Goal: Task Accomplishment & Management: Manage account settings

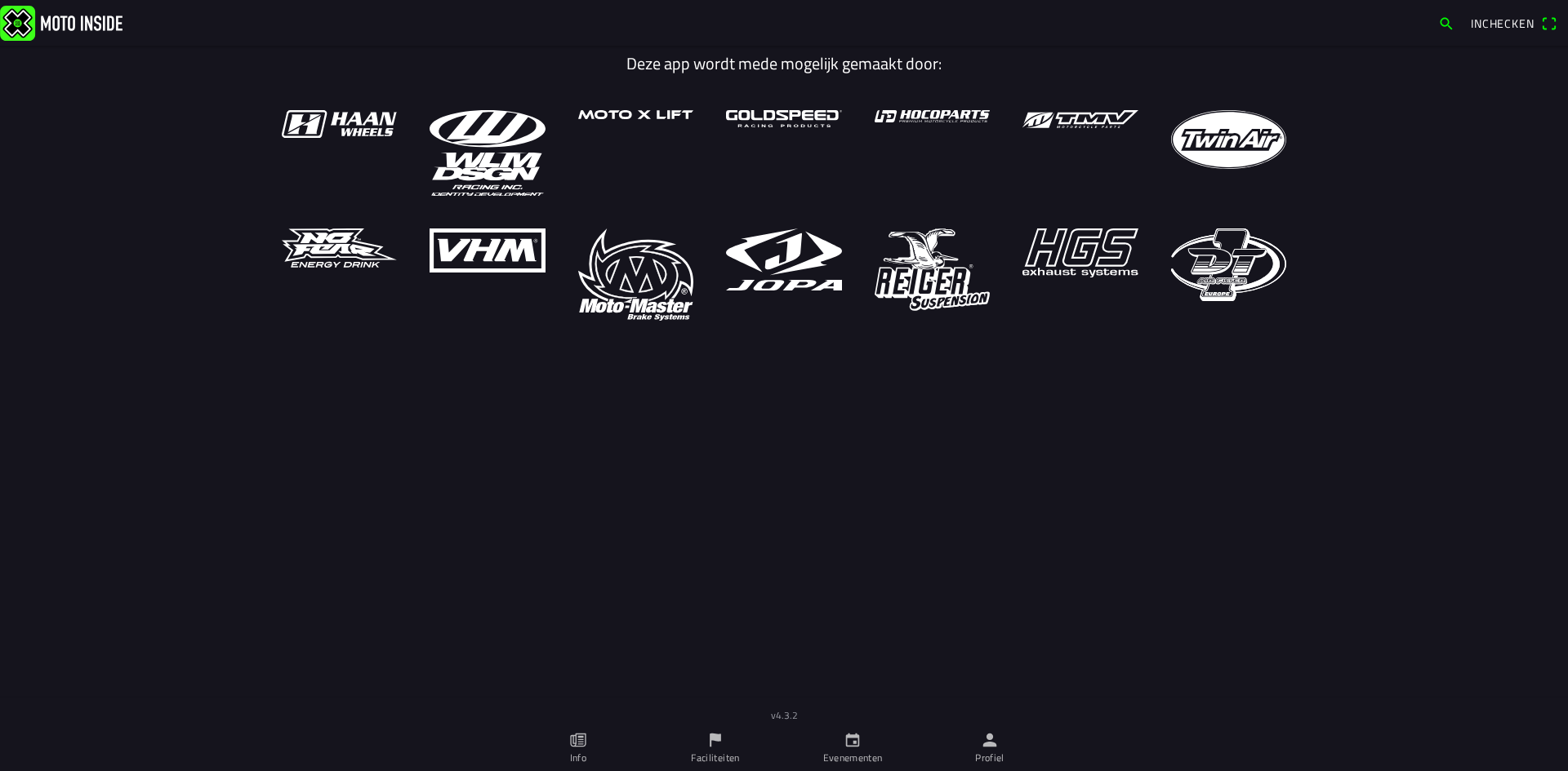
click at [986, 742] on ion-label "Profiel" at bounding box center [989, 758] width 30 height 14
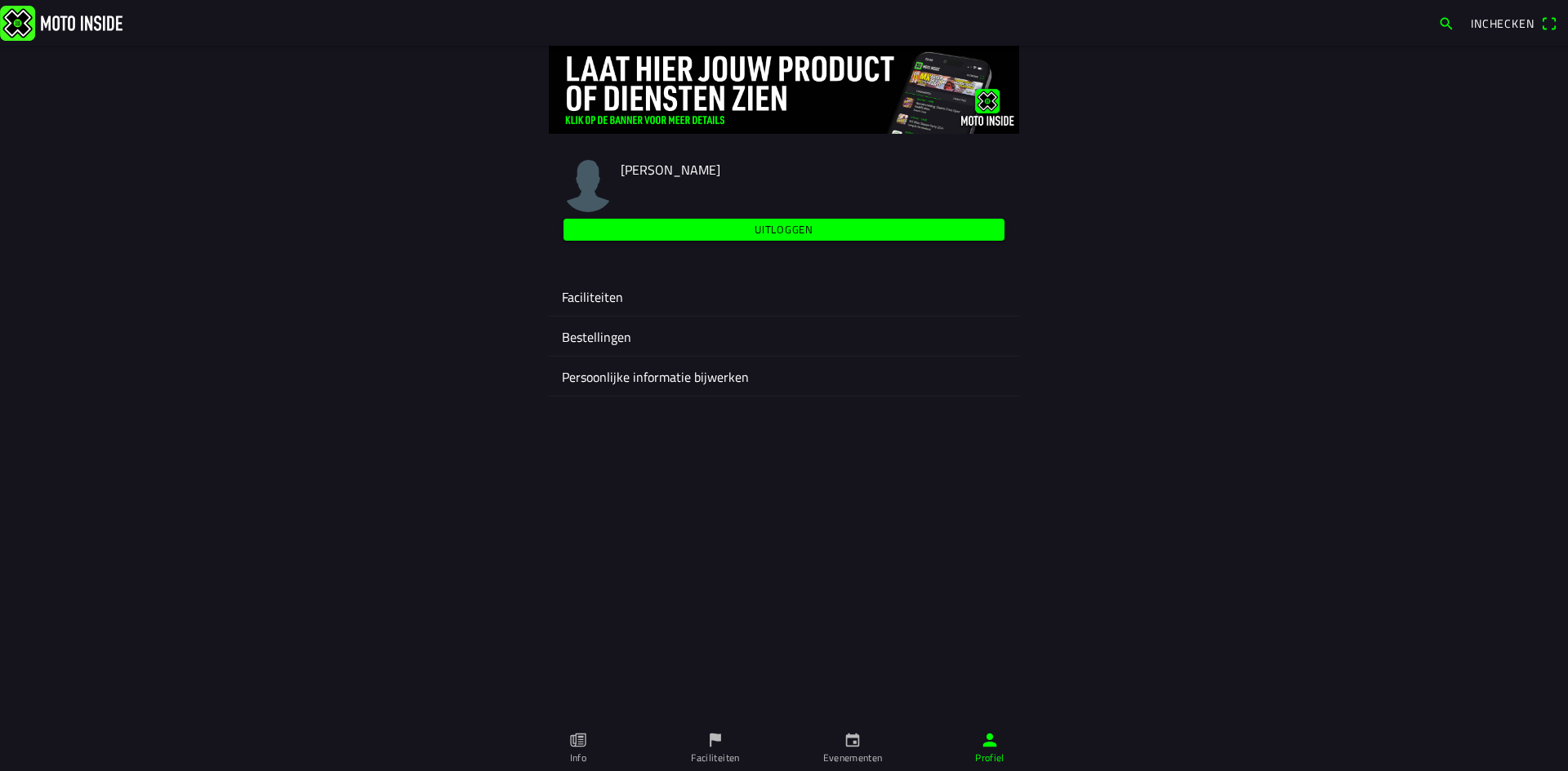
click at [598, 300] on ion-label "Faciliteiten" at bounding box center [784, 297] width 444 height 20
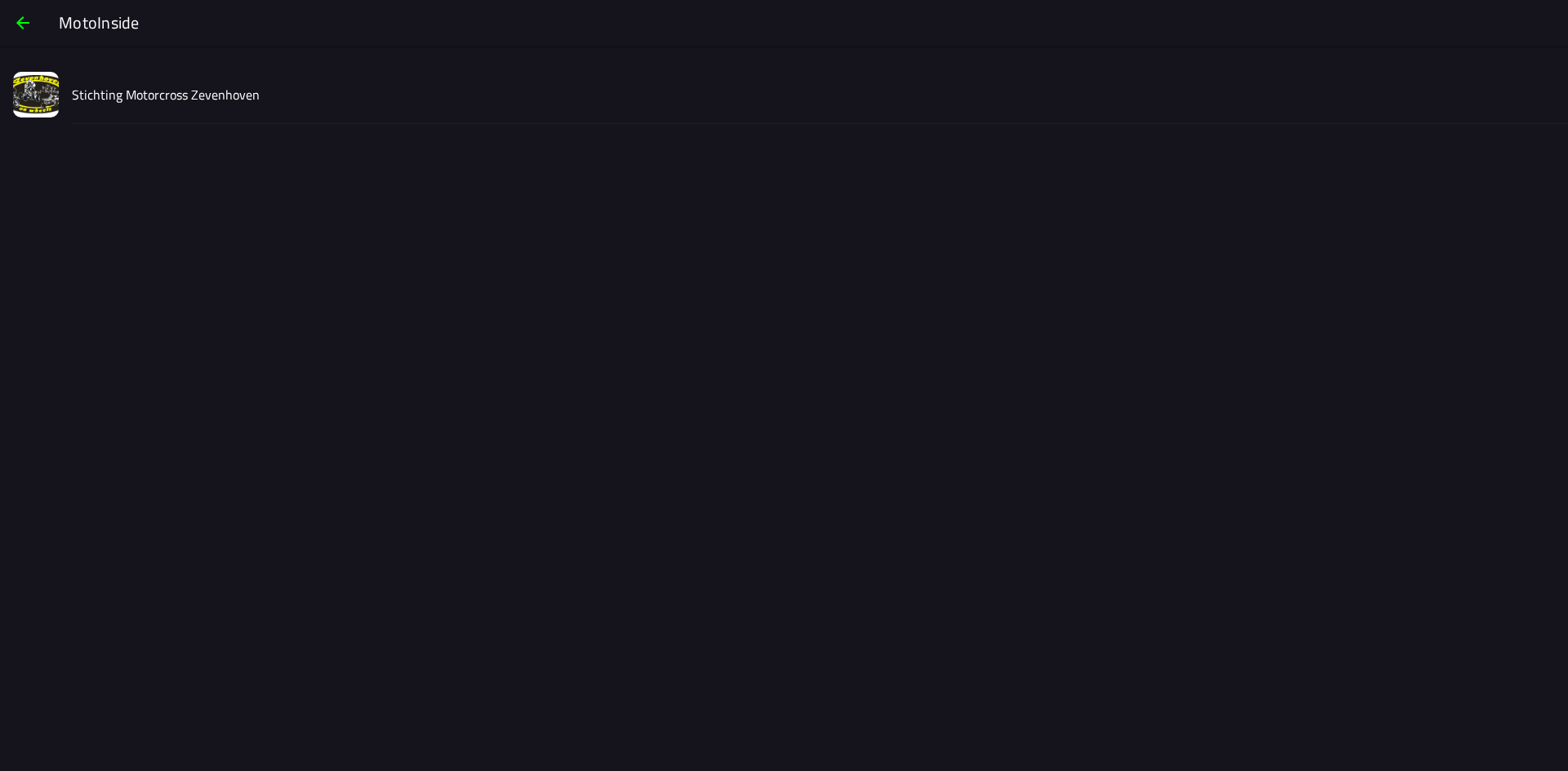
click at [0, 0] on slot "Stichting Motorcross Zevenhoven" at bounding box center [0, 0] width 0 height 0
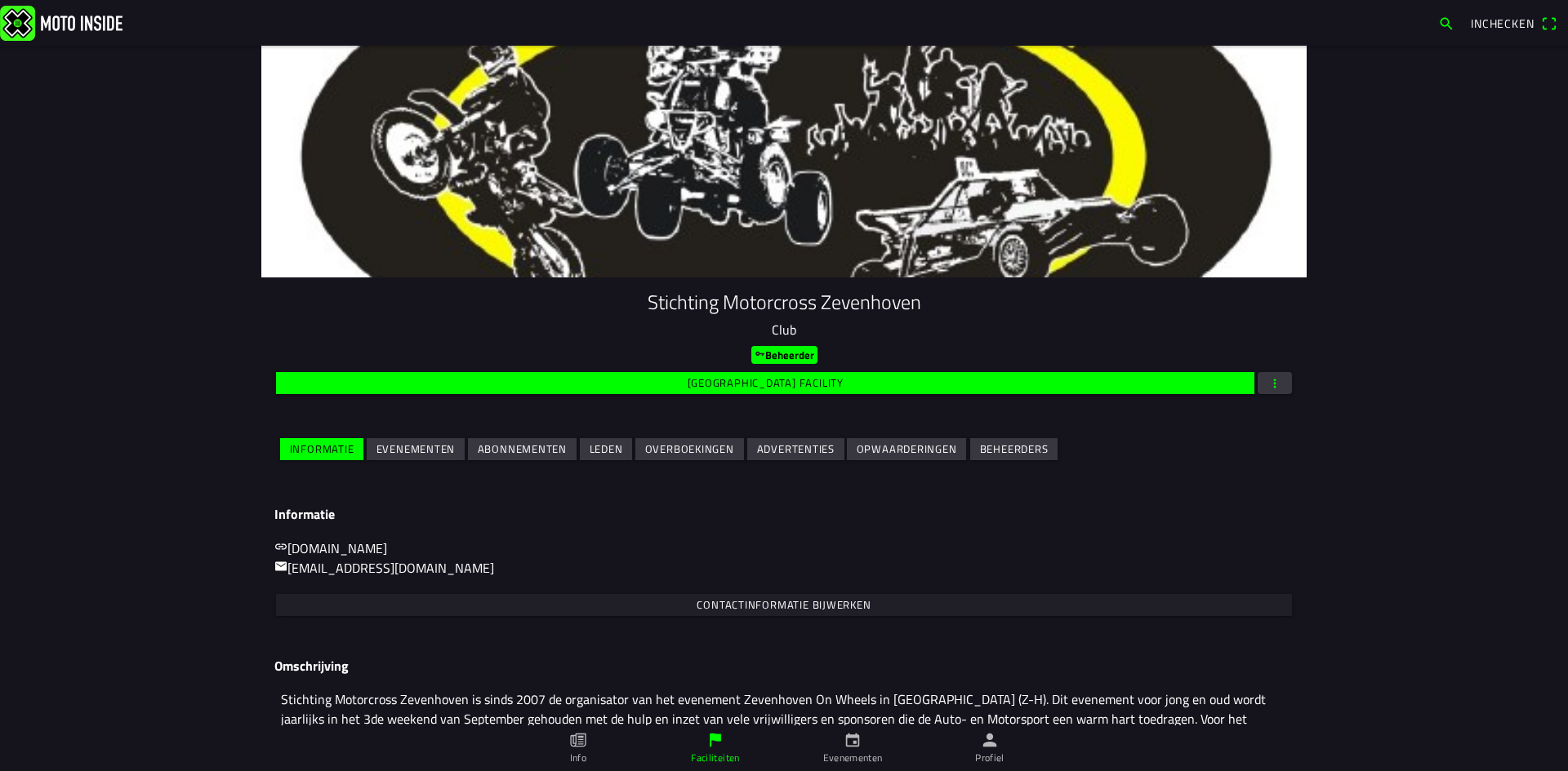
click at [0, 0] on slot "Evenementen" at bounding box center [0, 0] width 0 height 0
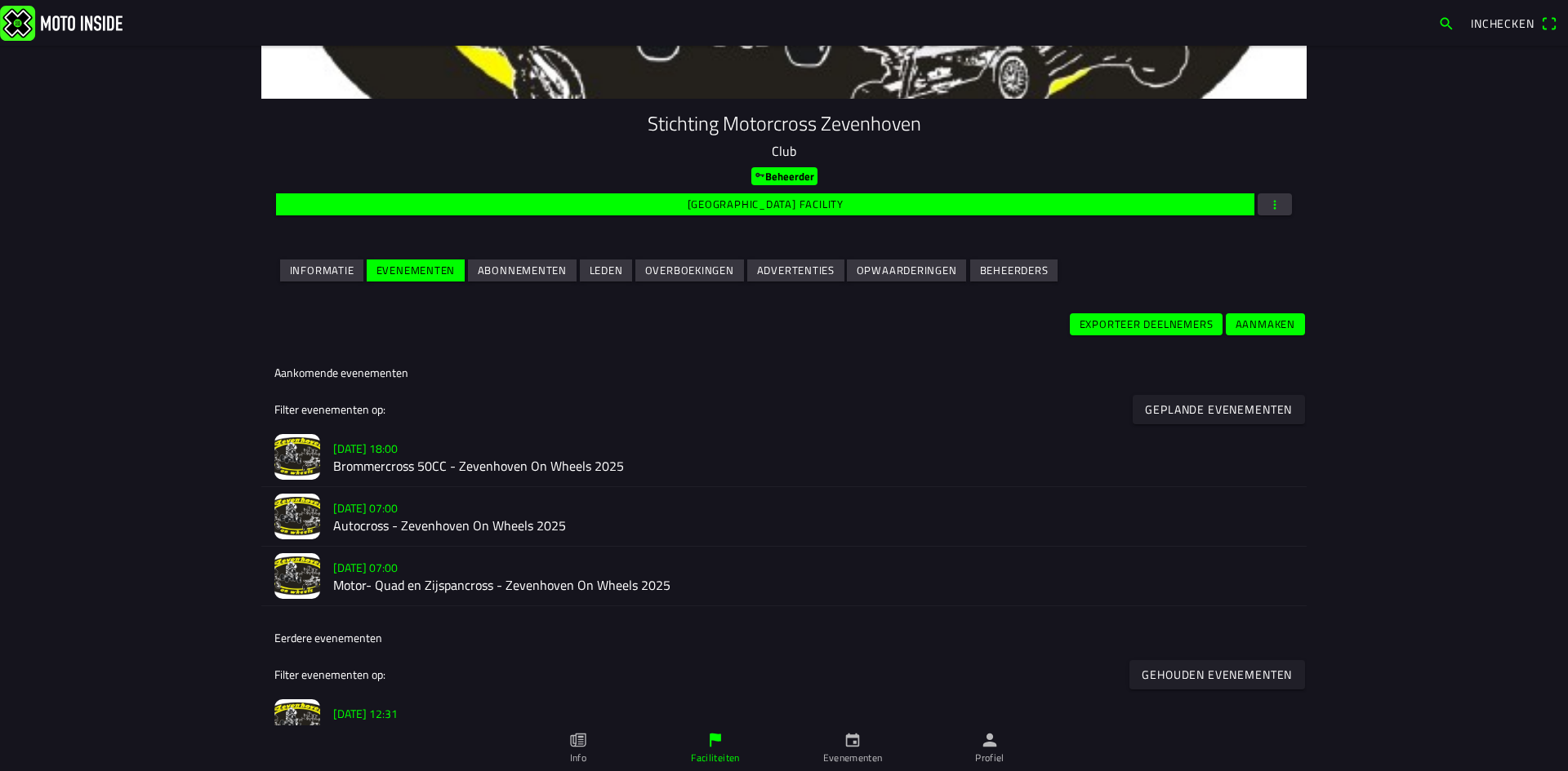
scroll to position [327, 0]
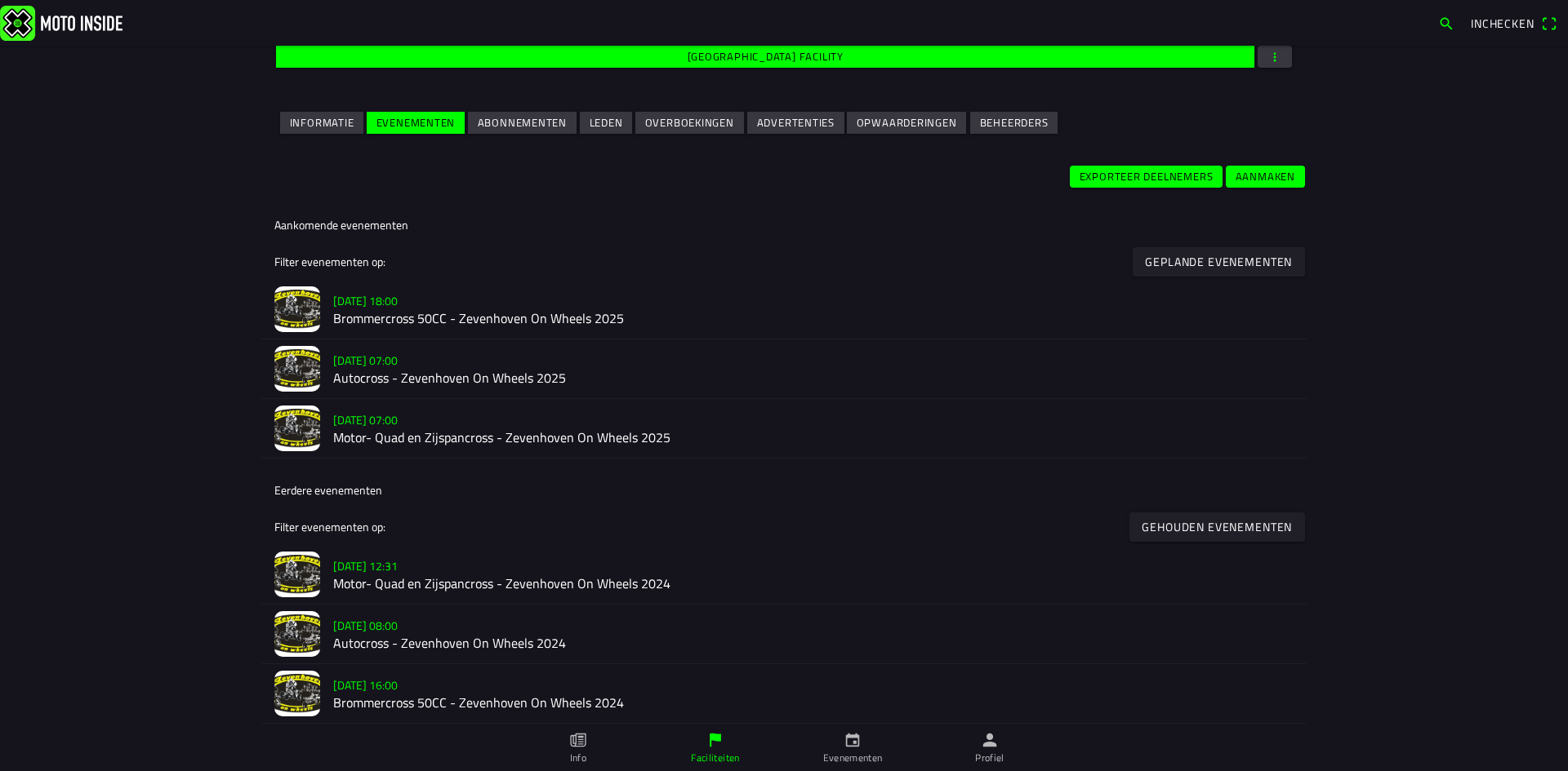
click at [365, 371] on h2 "Autocross - Zevenhoven On Wheels 2025" at bounding box center [814, 378] width 961 height 15
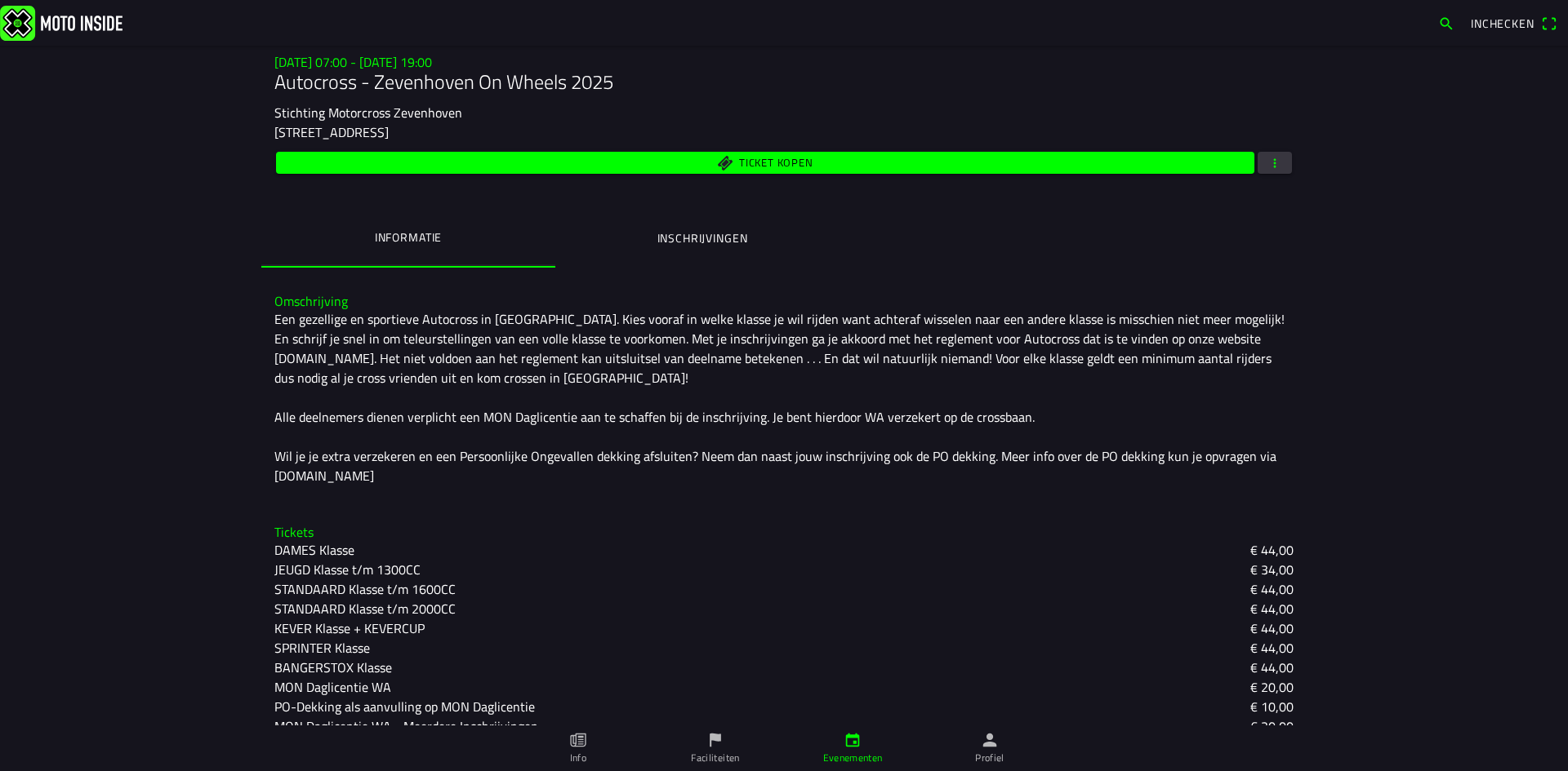
scroll to position [244, 0]
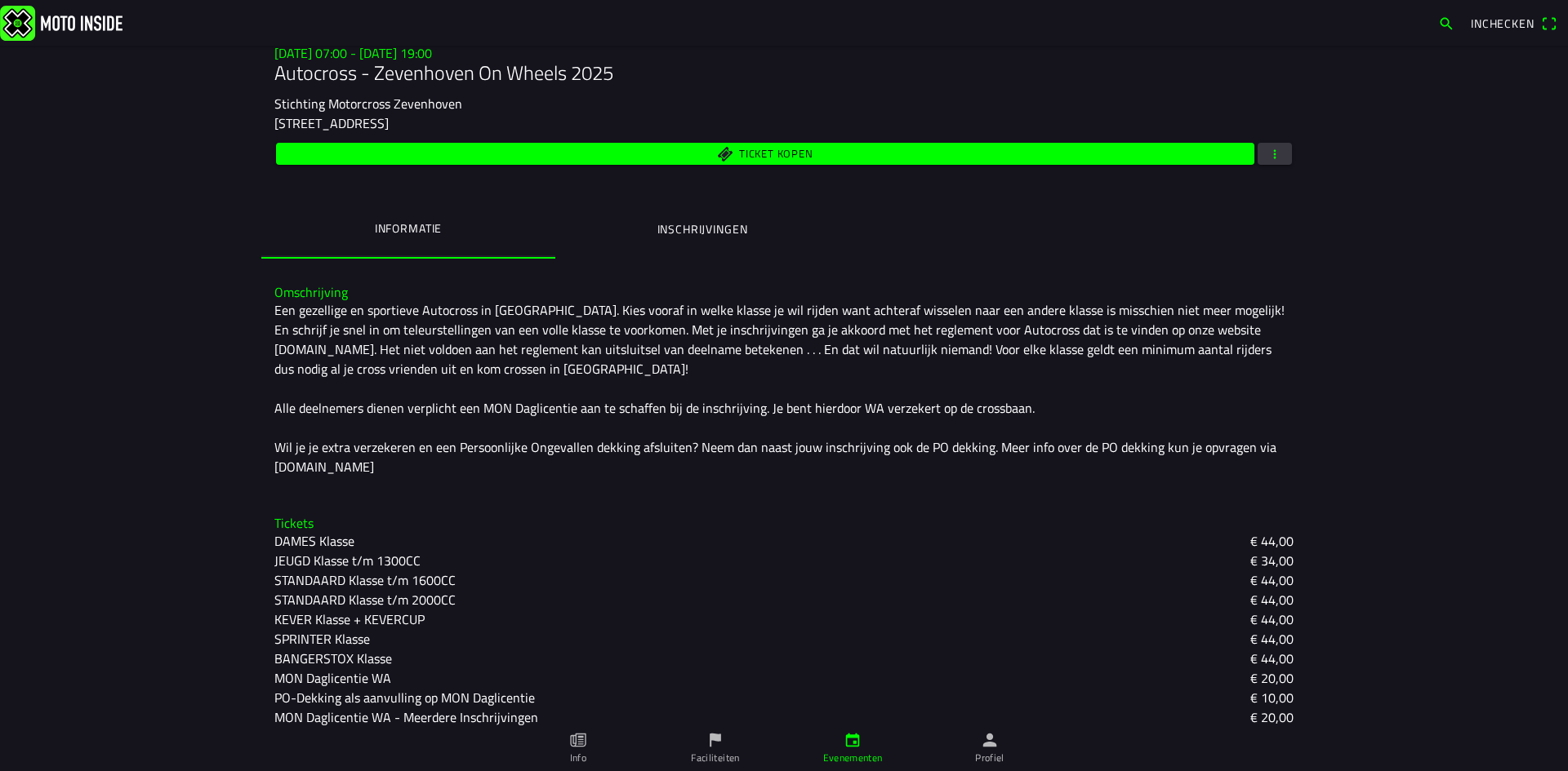
click at [692, 229] on ion-label "Inschrijvingen" at bounding box center [702, 229] width 90 height 18
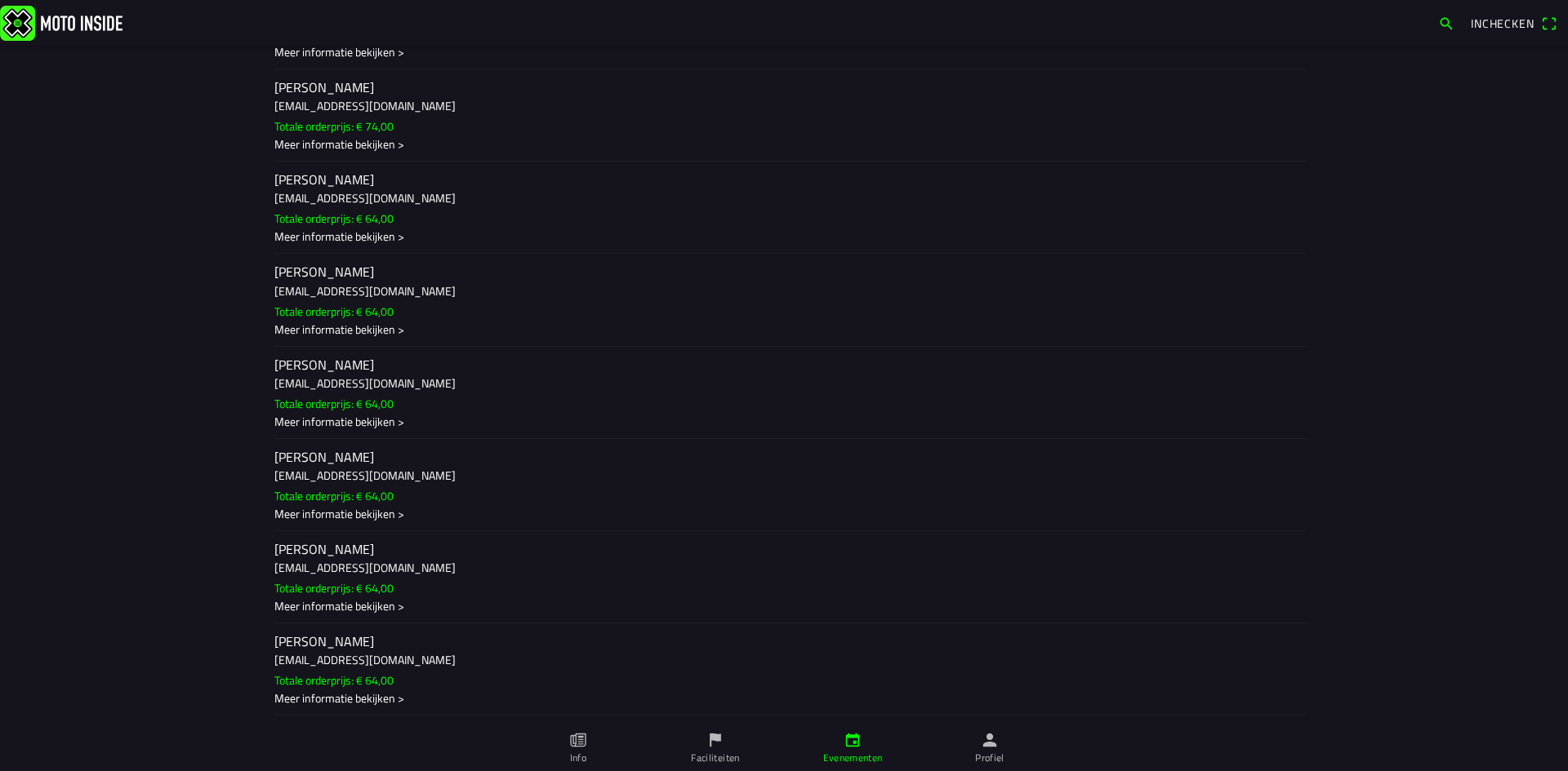
scroll to position [8896, 0]
click at [318, 420] on div "Meer informatie bekijken >" at bounding box center [784, 422] width 1020 height 17
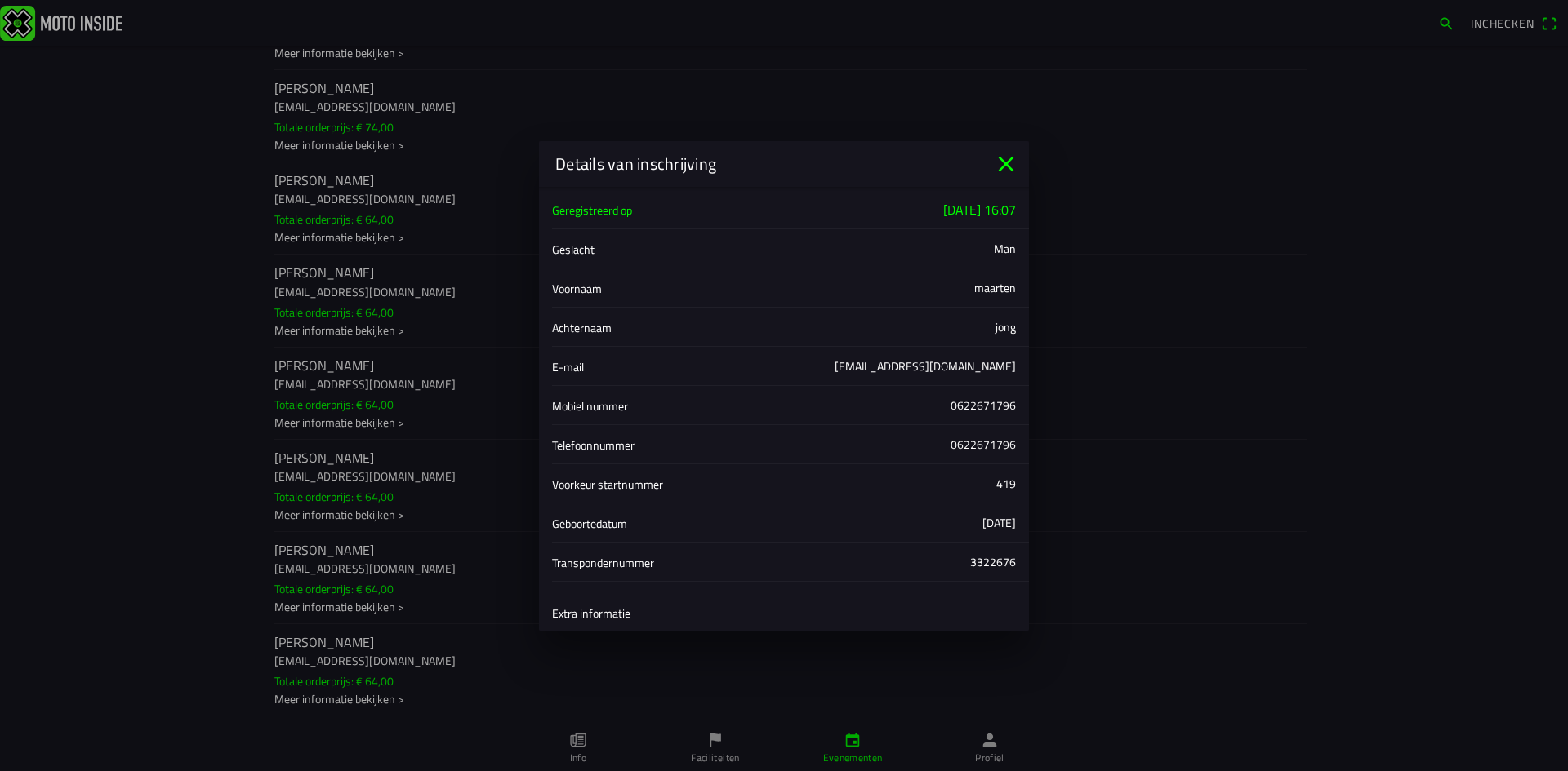
scroll to position [0, 0]
click at [1008, 161] on icon "close" at bounding box center [1005, 164] width 26 height 26
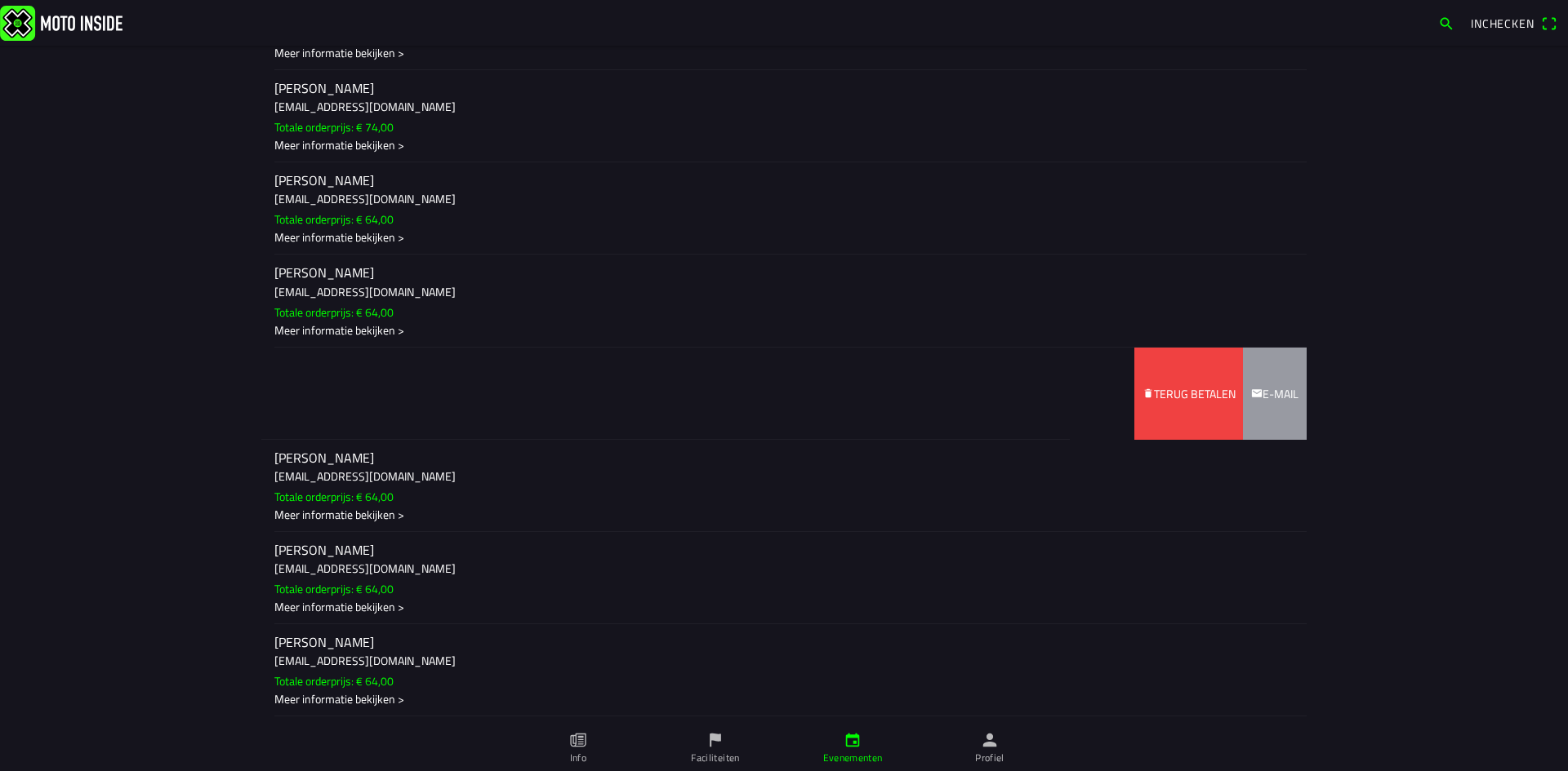
drag, startPoint x: 328, startPoint y: 380, endPoint x: -6, endPoint y: 416, distance: 335.9
click at [0, 416] on html "Inchecken [DATE] 07:00 - [DATE] 19:00 Autocross - Zevenhoven On Wheels 2025 Sti…" at bounding box center [784, 385] width 1568 height 771
click at [0, 0] on slot "Terug betalen" at bounding box center [0, 0] width 0 height 0
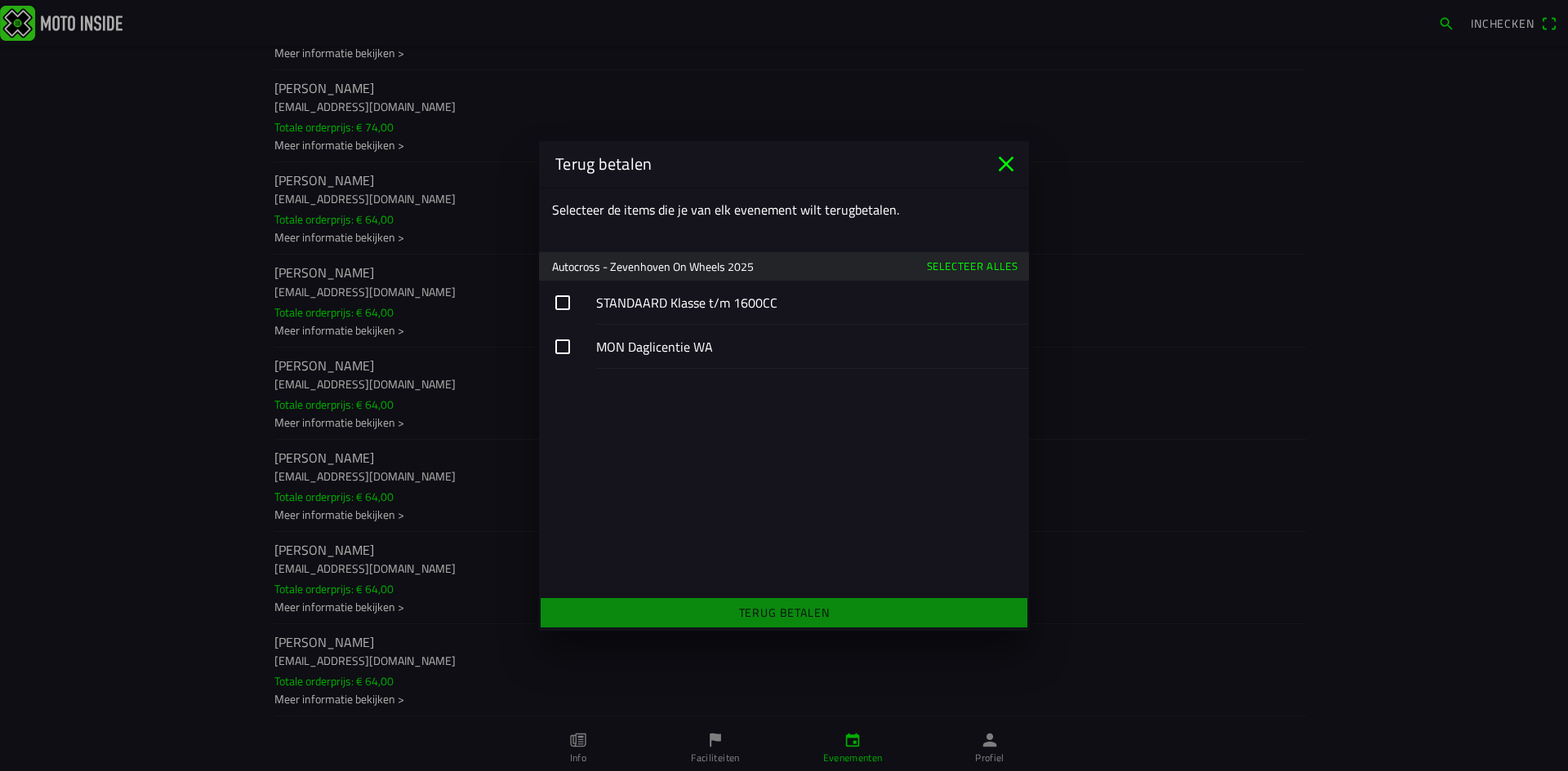
click at [0, 0] on slot "Selecteer alles" at bounding box center [0, 0] width 0 height 0
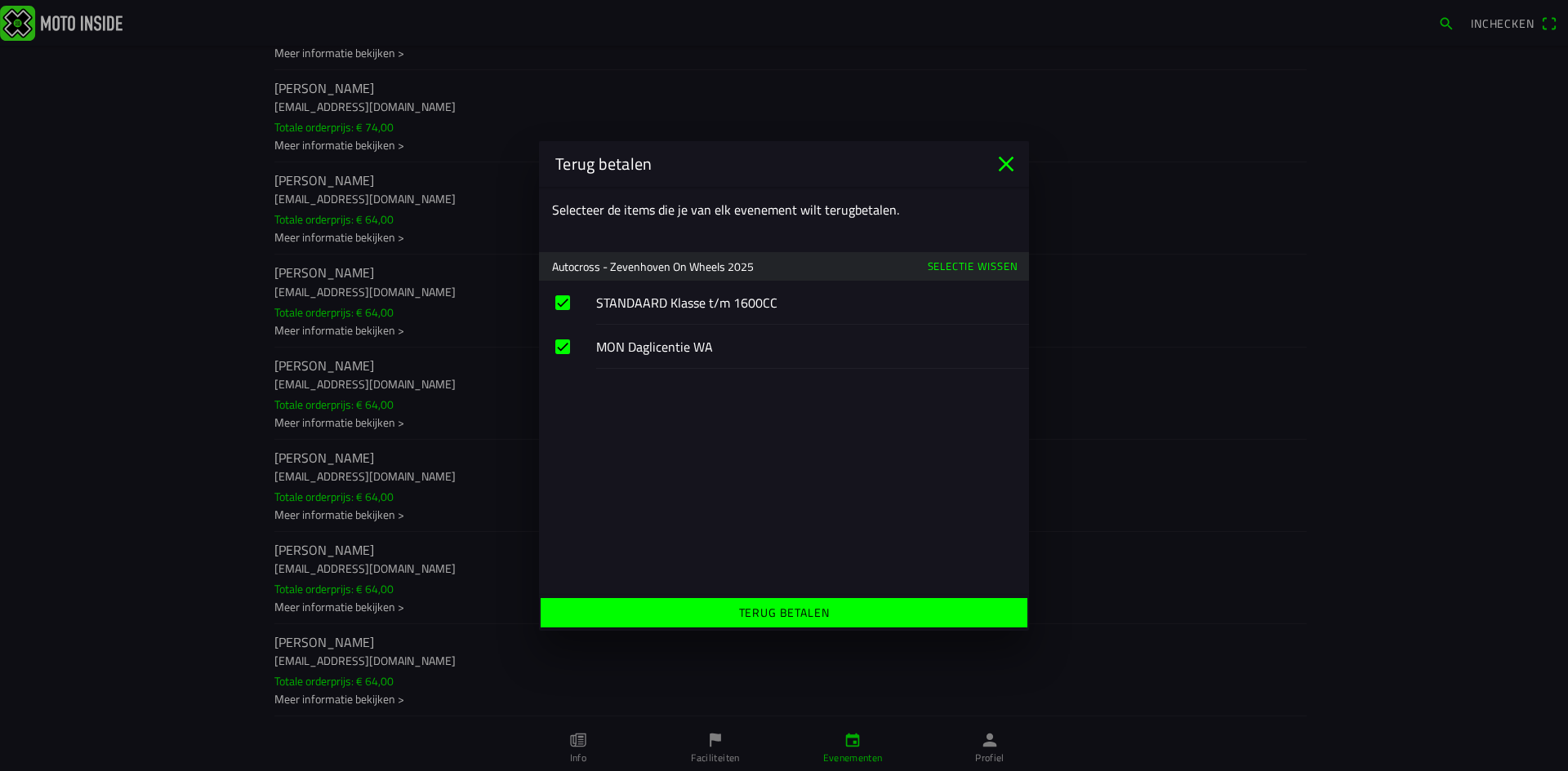
click at [0, 0] on slot "Terug betalen" at bounding box center [0, 0] width 0 height 0
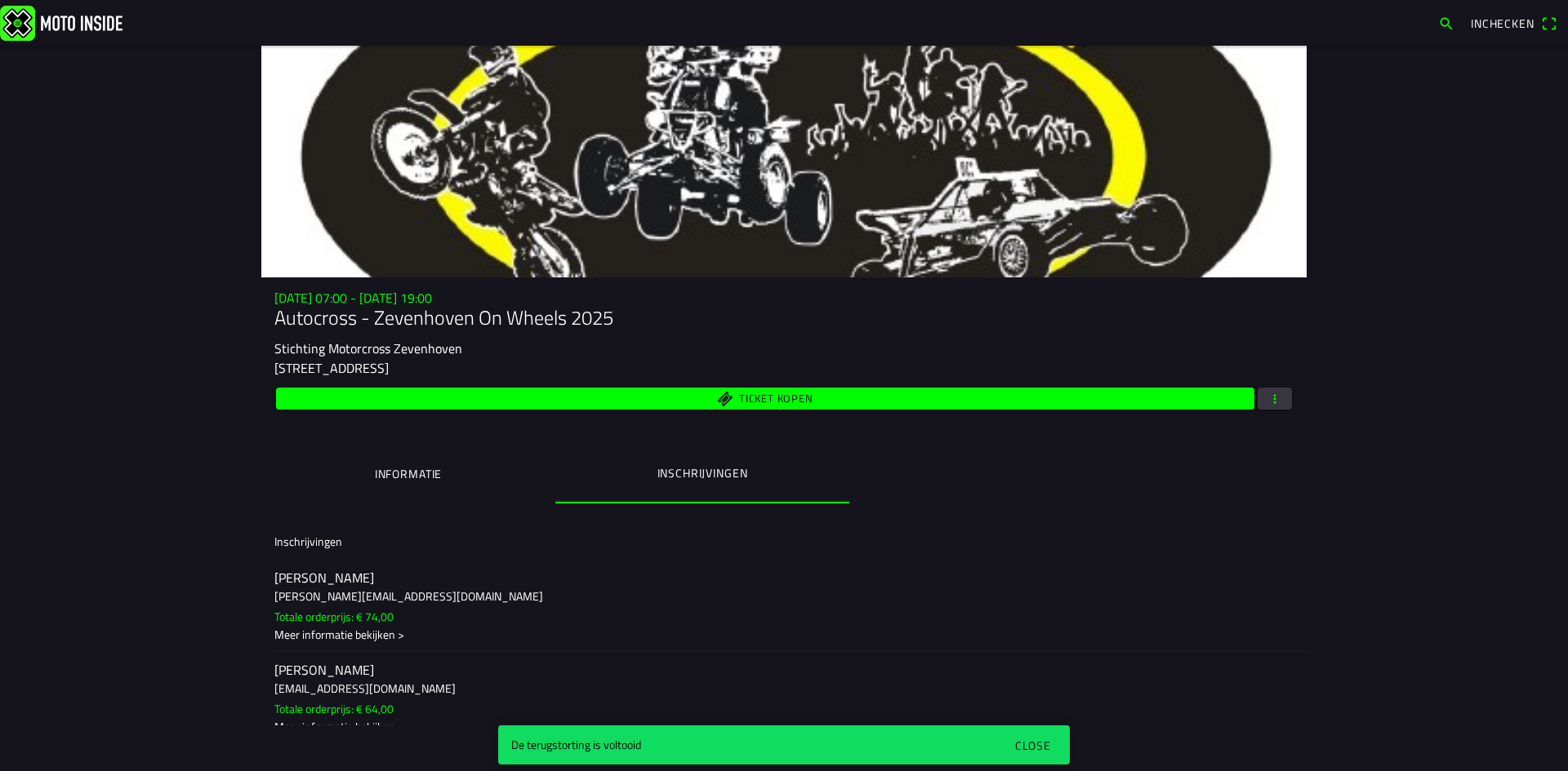
click at [1041, 742] on div "Close" at bounding box center [1033, 745] width 36 height 17
